Goal: Task Accomplishment & Management: Manage account settings

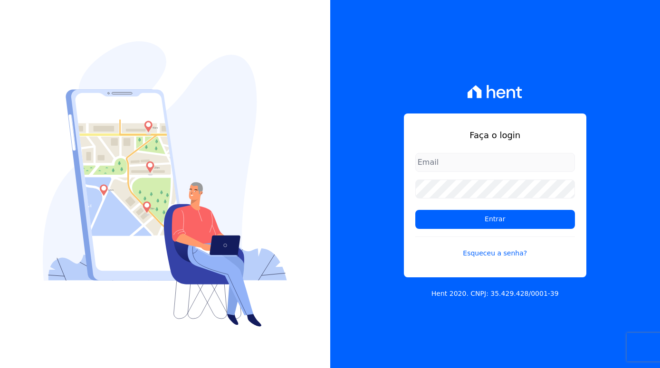
click at [473, 161] on input "email" at bounding box center [495, 162] width 160 height 19
type input "[EMAIL_ADDRESS][DOMAIN_NAME]"
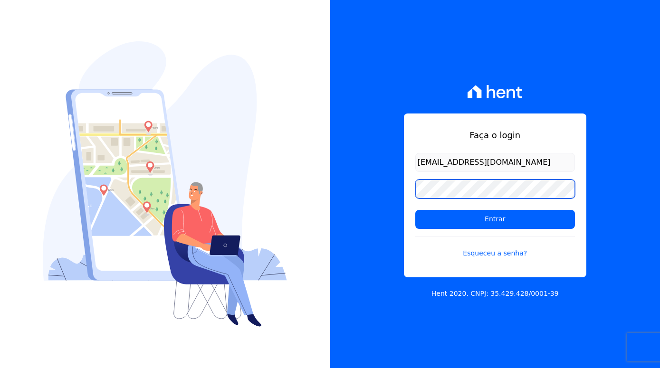
click at [415, 210] on input "Entrar" at bounding box center [495, 219] width 160 height 19
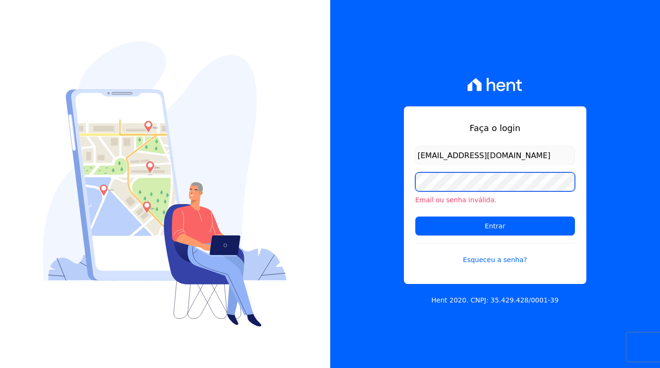
click at [415, 217] on input "Entrar" at bounding box center [495, 226] width 160 height 19
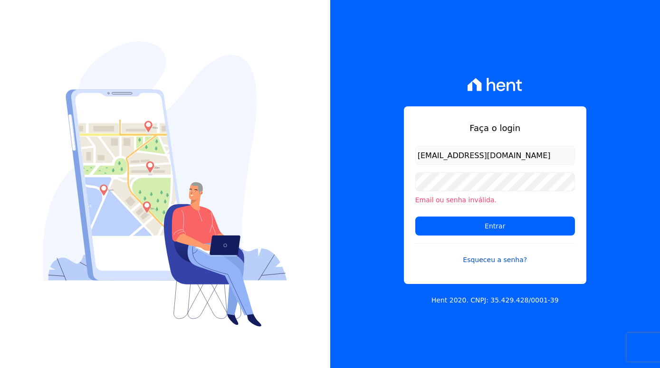
click at [502, 260] on link "Esqueceu a senha?" at bounding box center [495, 254] width 160 height 22
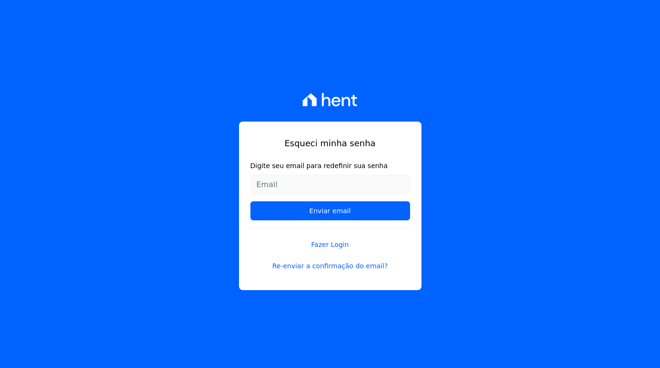
click at [299, 173] on form "Digite seu email para redefinir sua senha Enviar email" at bounding box center [330, 194] width 160 height 67
click at [311, 189] on input "Digite seu email para redefinir sua senha" at bounding box center [330, 184] width 160 height 19
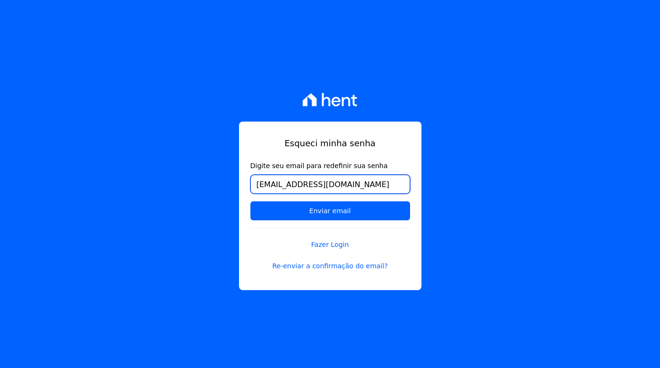
type input "[EMAIL_ADDRESS][DOMAIN_NAME]"
click at [250, 202] on input "Enviar email" at bounding box center [330, 211] width 160 height 19
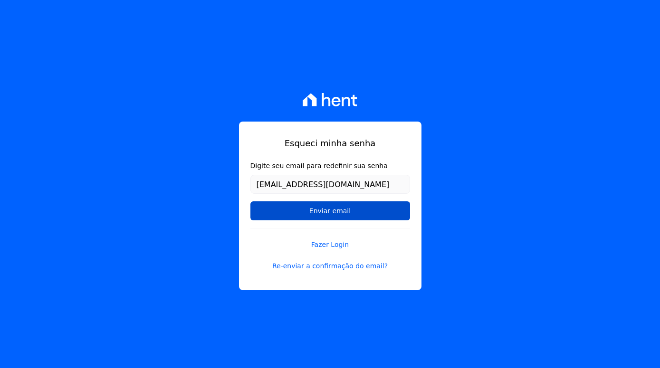
click at [339, 211] on input "Enviar email" at bounding box center [330, 211] width 160 height 19
click at [329, 215] on input "Enviar email" at bounding box center [330, 211] width 160 height 19
click at [346, 216] on input "Enviar email" at bounding box center [330, 211] width 160 height 19
click at [344, 211] on input "Enviar email" at bounding box center [330, 211] width 160 height 19
drag, startPoint x: 298, startPoint y: 209, endPoint x: 282, endPoint y: 207, distance: 15.8
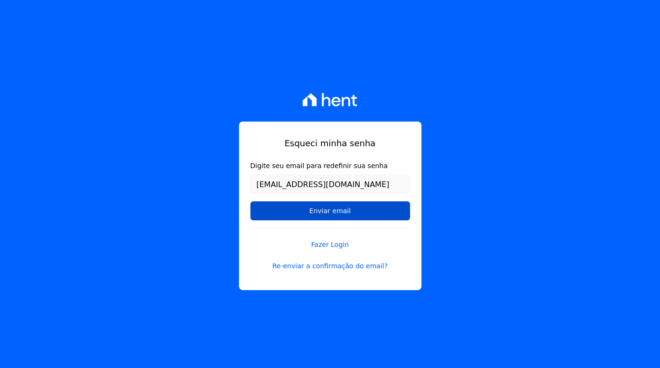
click at [297, 209] on input "Enviar email" at bounding box center [330, 211] width 160 height 19
click at [282, 207] on input "Enviar email" at bounding box center [330, 211] width 160 height 19
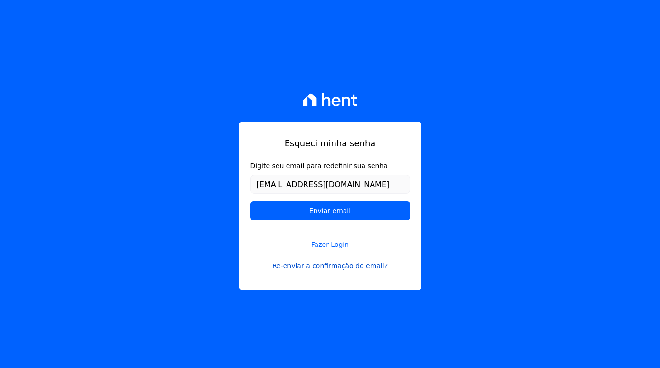
click at [354, 268] on link "Re-enviar a confirmação do email?" at bounding box center [330, 266] width 160 height 10
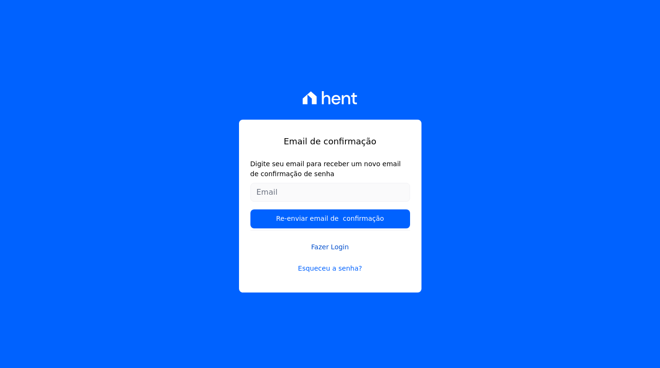
click at [327, 245] on link "Fazer Login" at bounding box center [330, 242] width 160 height 22
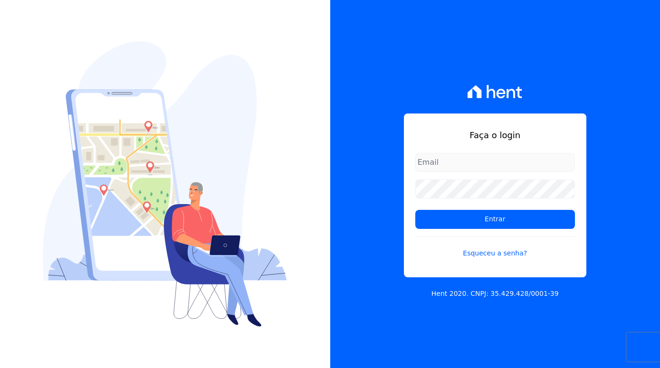
click at [452, 158] on input "email" at bounding box center [495, 162] width 160 height 19
type input "edvamsantos444@gmail.com"
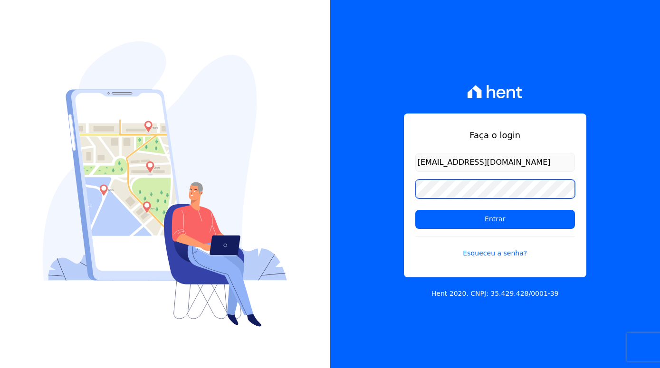
click at [415, 210] on input "Entrar" at bounding box center [495, 219] width 160 height 19
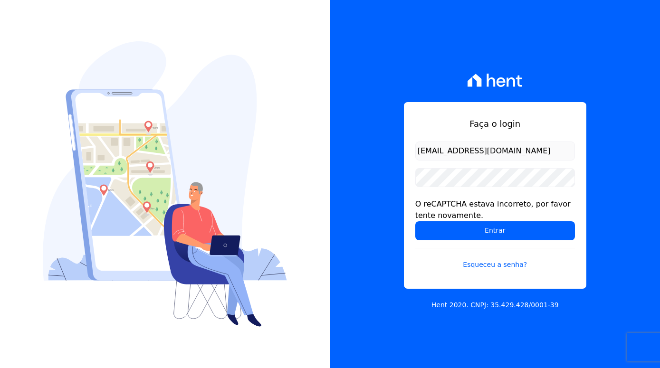
click at [439, 215] on div "O reCAPTCHA estava incorreto, por favor tente novamente." at bounding box center [495, 210] width 160 height 23
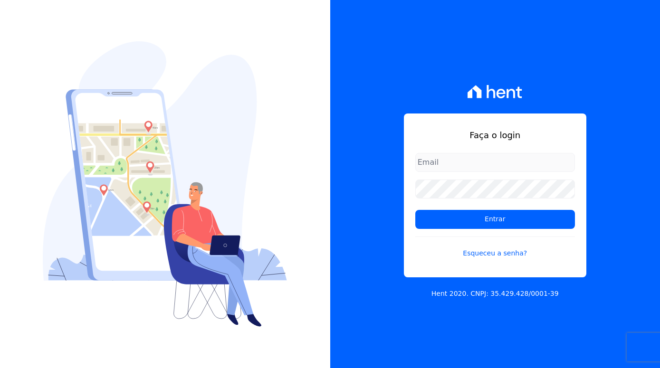
click at [459, 199] on form "Entrar Esqueceu a senha?" at bounding box center [495, 211] width 160 height 117
click at [462, 173] on form "Entrar Esqueceu a senha?" at bounding box center [495, 211] width 160 height 117
click at [462, 165] on input "email" at bounding box center [495, 162] width 160 height 19
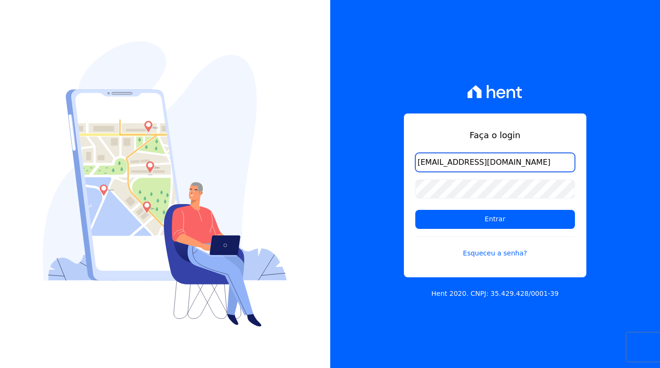
type input "[EMAIL_ADDRESS][DOMAIN_NAME]"
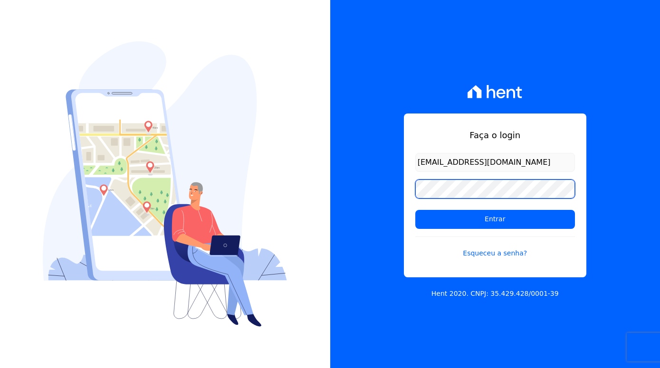
click at [415, 210] on input "Entrar" at bounding box center [495, 219] width 160 height 19
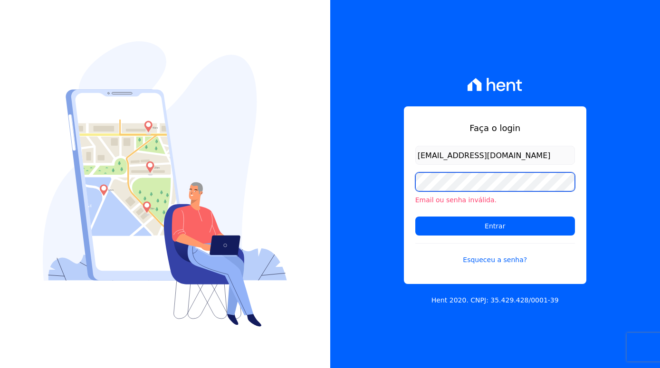
click at [415, 217] on input "Entrar" at bounding box center [495, 226] width 160 height 19
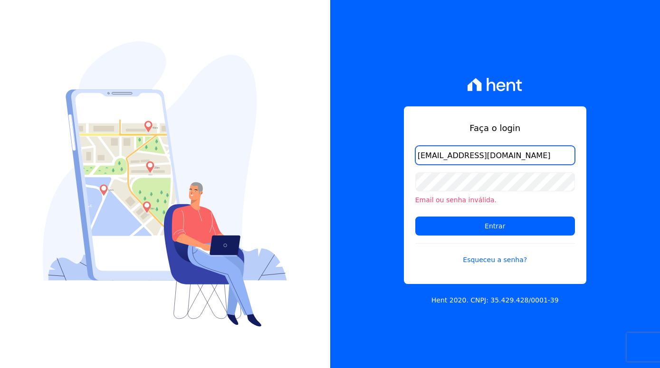
click at [510, 159] on input "[EMAIL_ADDRESS][DOMAIN_NAME]" at bounding box center [495, 155] width 160 height 19
click at [498, 260] on link "Esqueceu a senha?" at bounding box center [495, 254] width 160 height 22
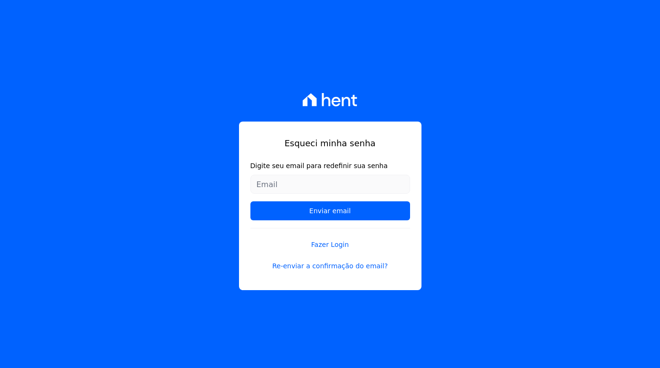
click at [325, 191] on input "Digite seu email para redefinir sua senha" at bounding box center [330, 184] width 160 height 19
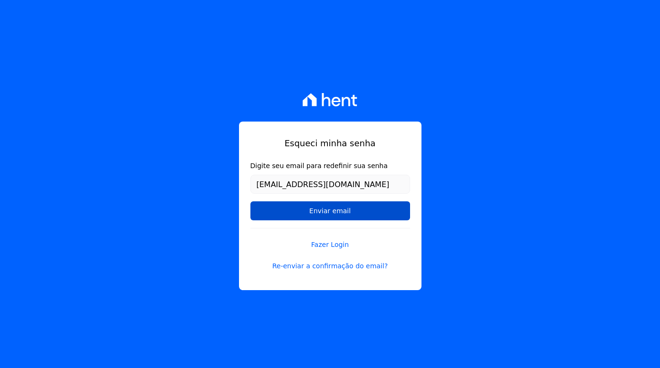
click at [323, 213] on input "Enviar email" at bounding box center [330, 211] width 160 height 19
click at [324, 213] on input "Enviar email" at bounding box center [330, 211] width 160 height 19
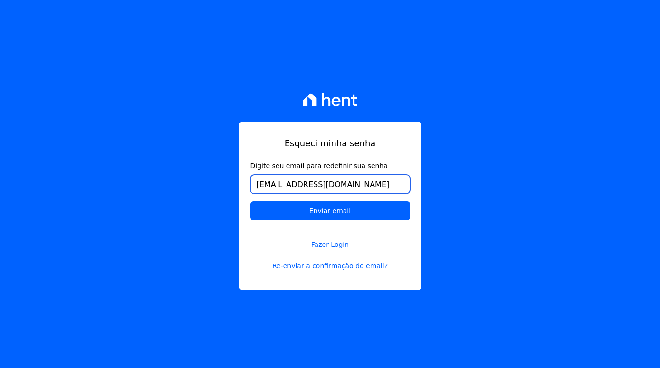
drag, startPoint x: 285, startPoint y: 187, endPoint x: 184, endPoint y: 185, distance: 100.8
click at [250, 185] on input "[EMAIL_ADDRESS][DOMAIN_NAME]" at bounding box center [330, 184] width 160 height 19
type input "edvamsantos444@gmail.com"
click at [250, 202] on input "Enviar email" at bounding box center [330, 211] width 160 height 19
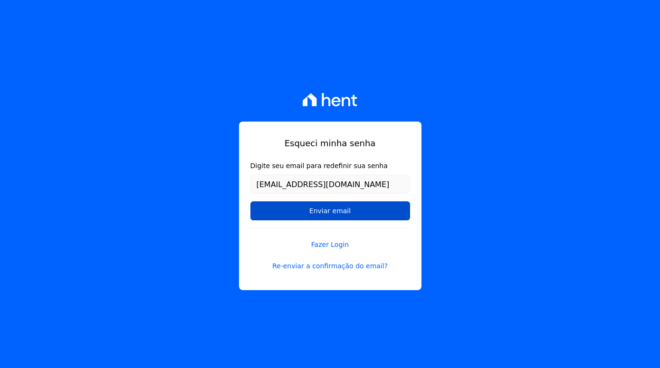
click at [327, 213] on input "Enviar email" at bounding box center [330, 211] width 160 height 19
click at [344, 211] on input "Enviar email" at bounding box center [330, 211] width 160 height 19
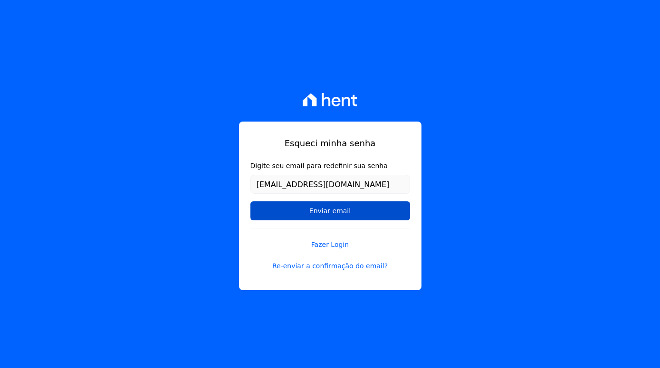
click at [369, 213] on input "Enviar email" at bounding box center [330, 211] width 160 height 19
click at [353, 209] on input "Enviar email" at bounding box center [330, 211] width 160 height 19
click at [336, 210] on input "Enviar email" at bounding box center [330, 211] width 160 height 19
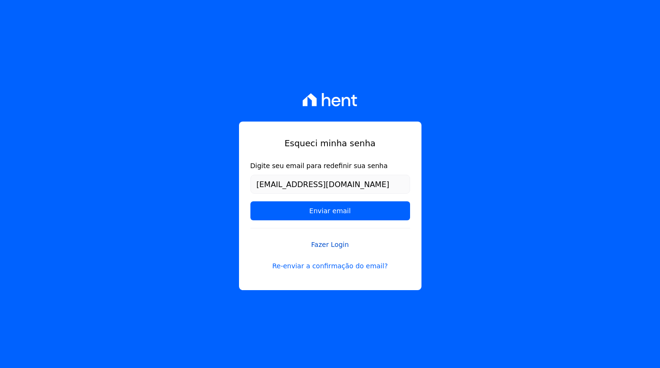
click at [337, 247] on link "Fazer Login" at bounding box center [330, 239] width 160 height 22
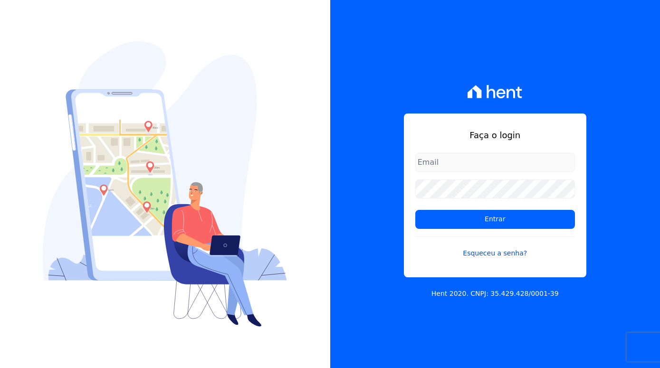
click at [512, 253] on link "Esqueceu a senha?" at bounding box center [495, 248] width 160 height 22
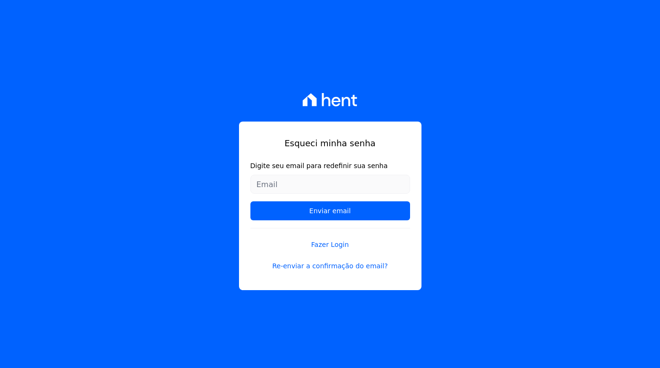
click at [308, 173] on form "Digite seu email para redefinir sua senha Enviar email" at bounding box center [330, 194] width 160 height 67
click at [308, 185] on input "Digite seu email para redefinir sua senha" at bounding box center [330, 184] width 160 height 19
type input "c"
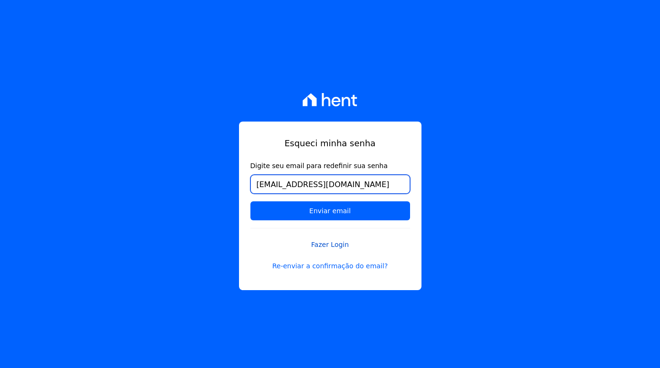
type input "[EMAIL_ADDRESS][DOMAIN_NAME]"
click at [330, 245] on link "Fazer Login" at bounding box center [330, 239] width 160 height 22
